Goal: Task Accomplishment & Management: Complete application form

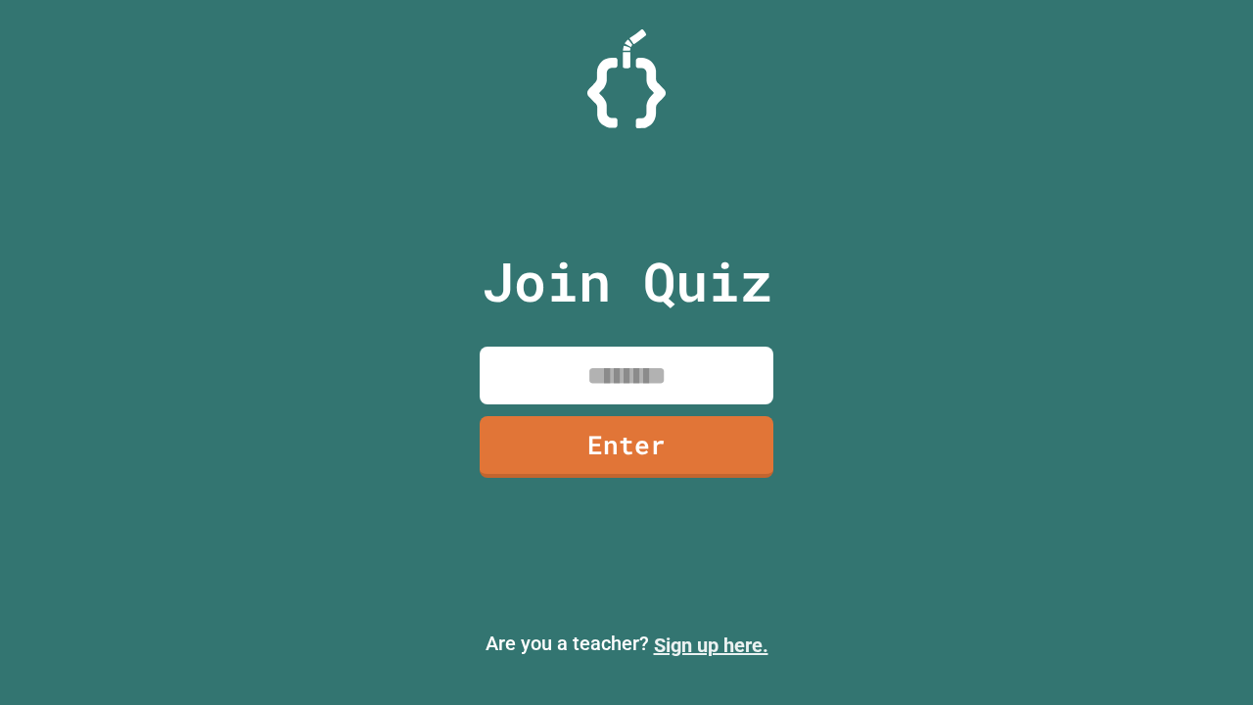
click at [711, 645] on link "Sign up here." at bounding box center [711, 644] width 115 height 23
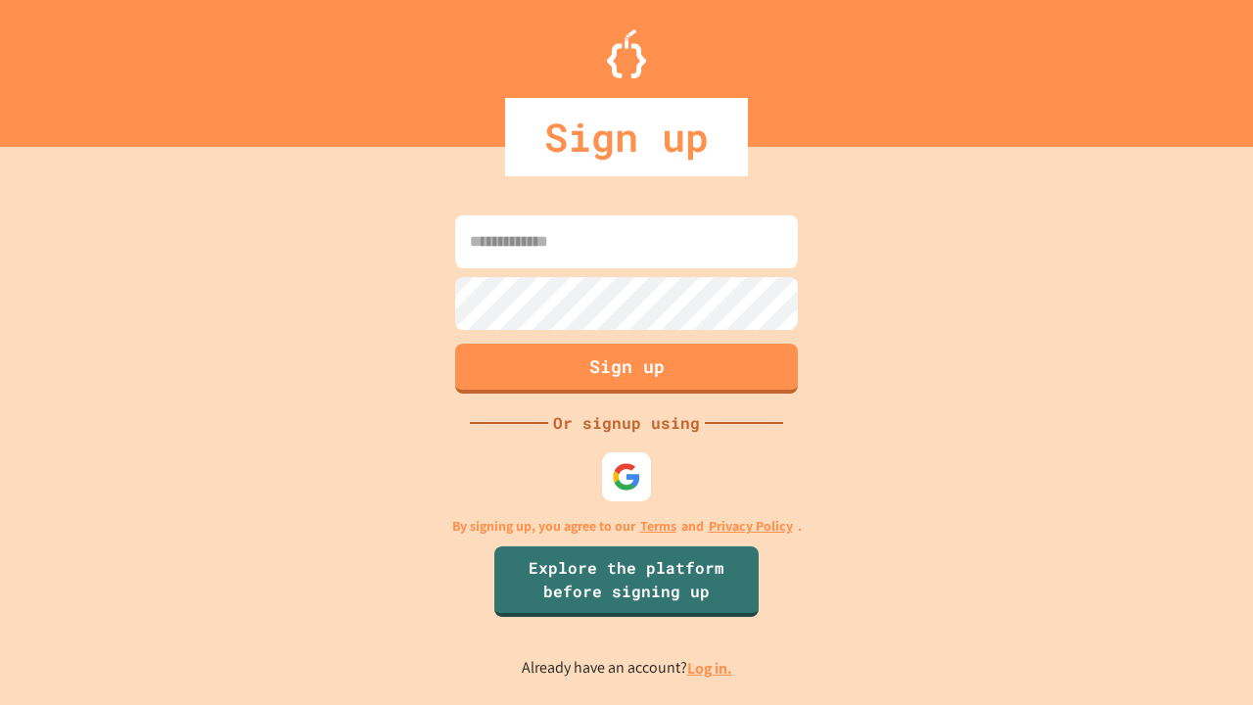
click at [711, 668] on link "Log in." at bounding box center [709, 668] width 45 height 21
